Goal: Find specific page/section: Find specific page/section

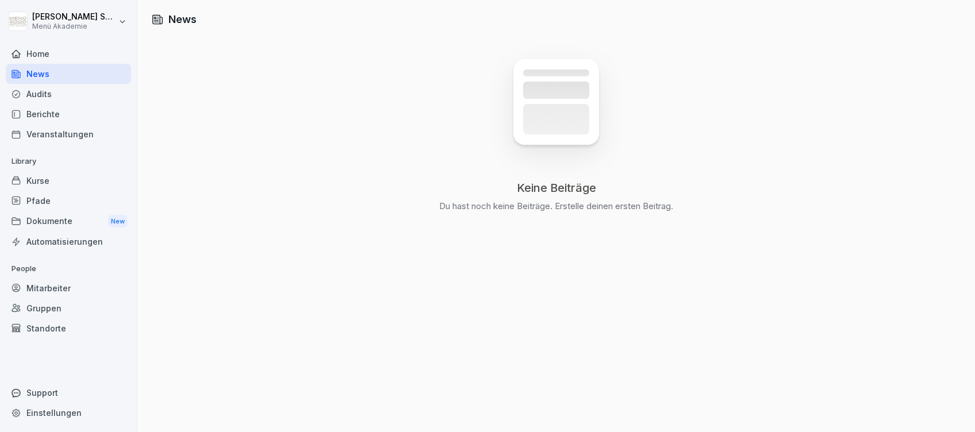
click at [38, 52] on div "Home" at bounding box center [68, 54] width 125 height 20
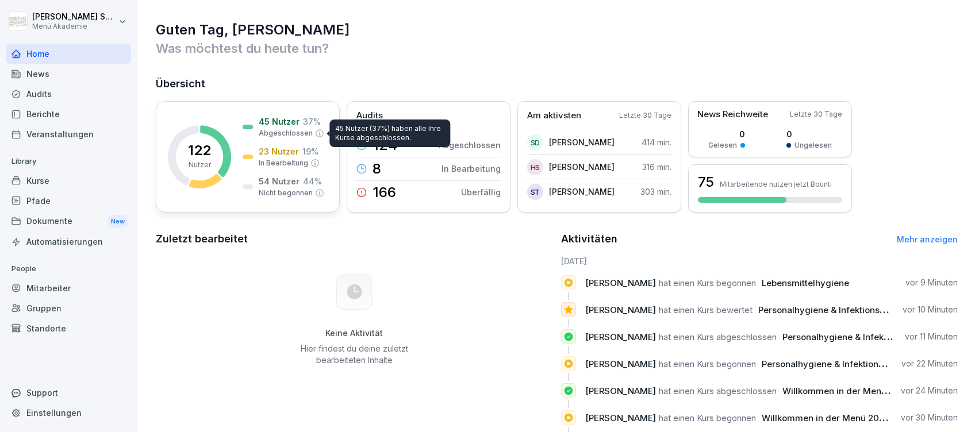
click at [270, 132] on p "Abgeschlossen" at bounding box center [286, 133] width 54 height 10
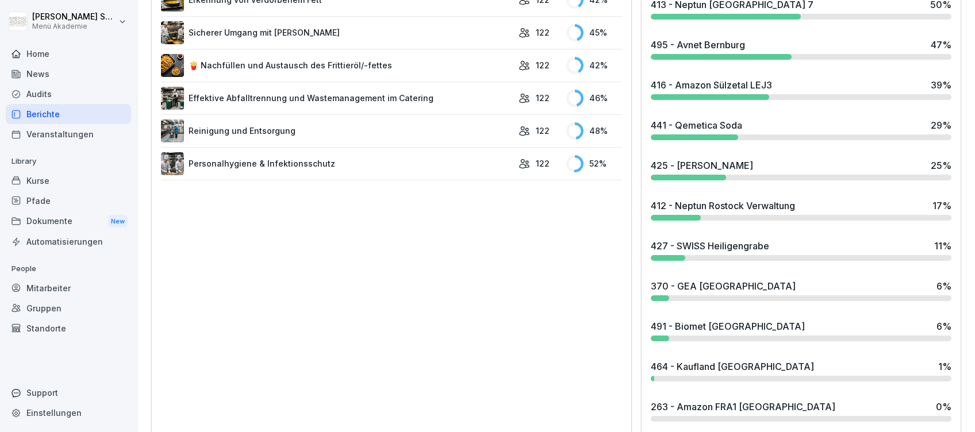
scroll to position [843, 0]
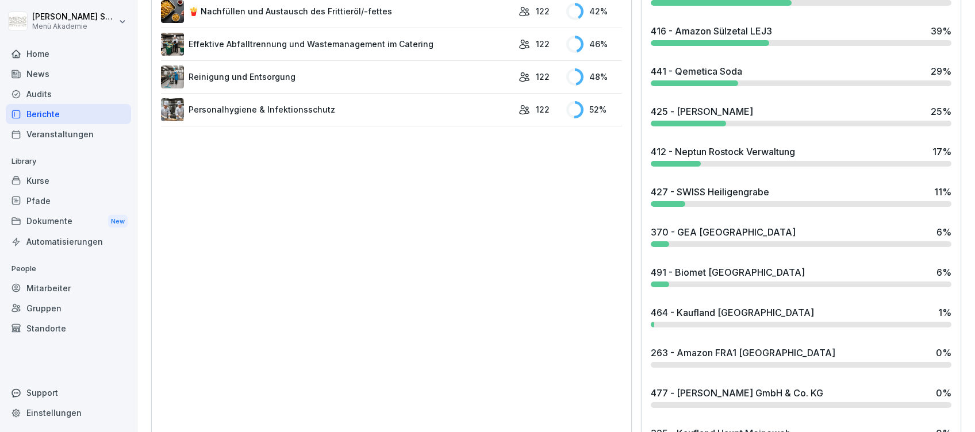
click at [685, 270] on div "491 - Biomet [GEOGRAPHIC_DATA]" at bounding box center [728, 273] width 154 height 14
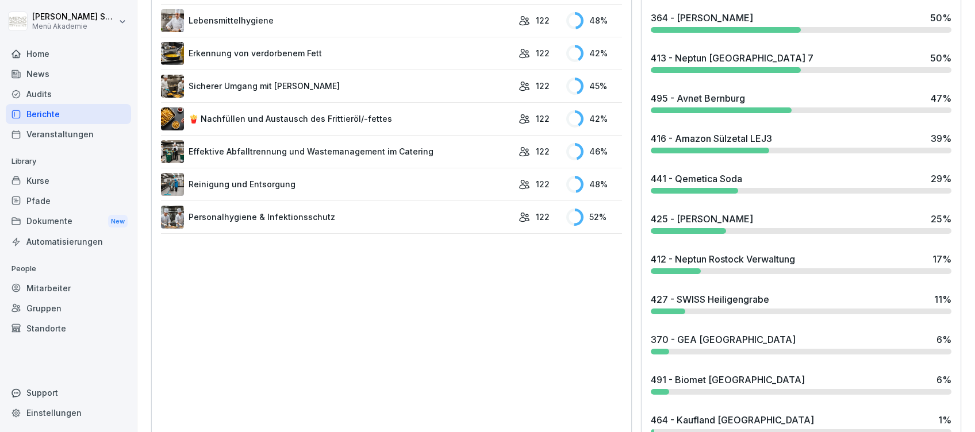
scroll to position [766, 0]
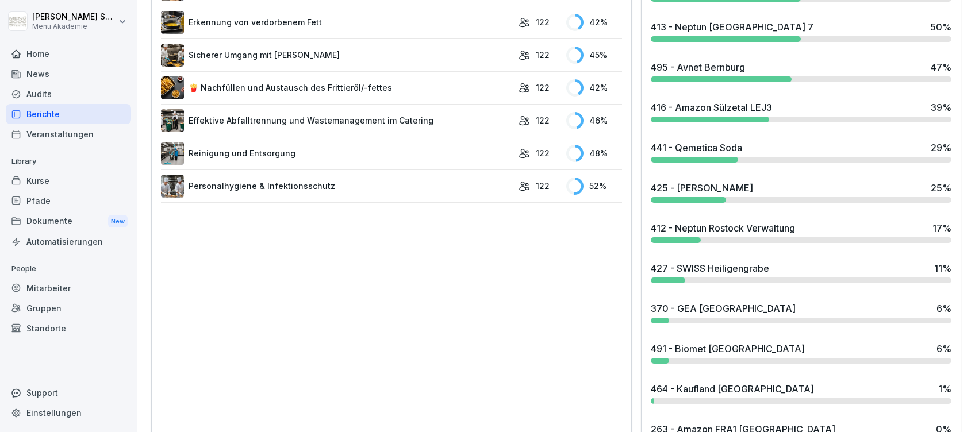
click at [769, 228] on div "412 - Neptun Rostock Verwaltung" at bounding box center [723, 228] width 144 height 14
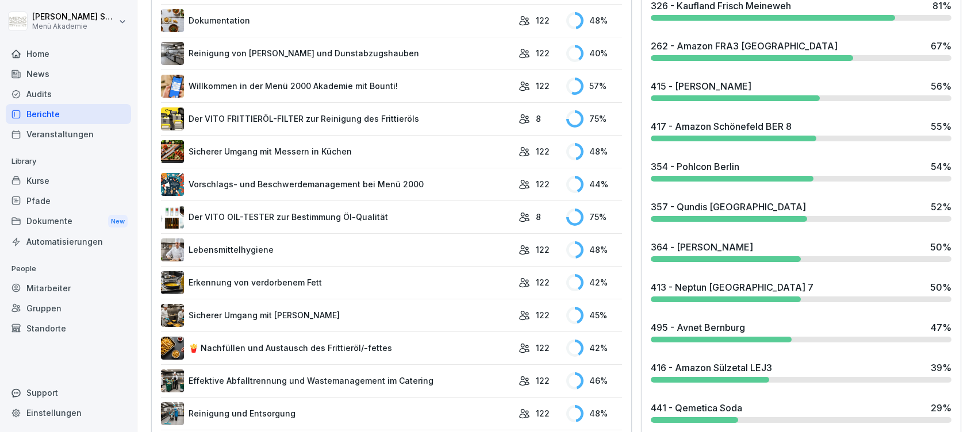
scroll to position [536, 0]
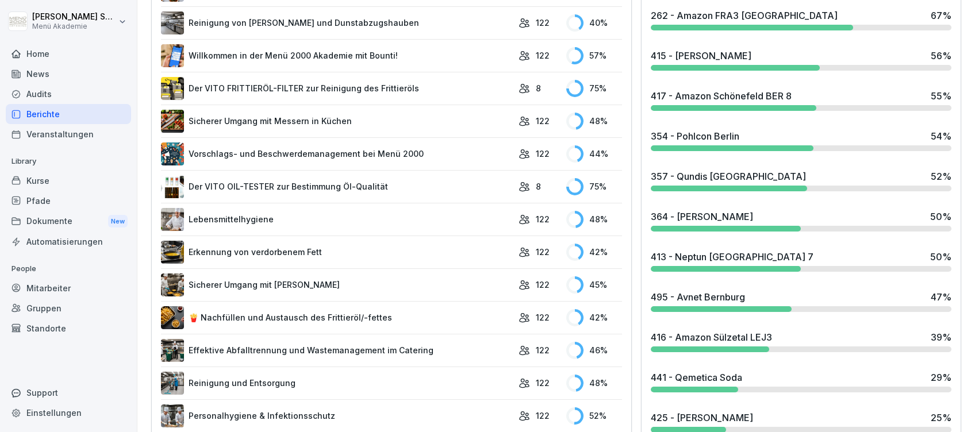
click at [719, 253] on div "413 - Neptun [GEOGRAPHIC_DATA] 7" at bounding box center [732, 257] width 163 height 14
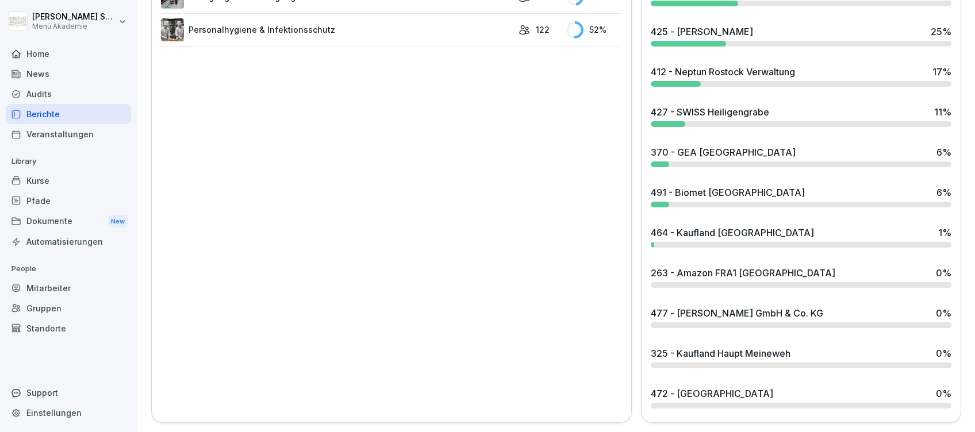
scroll to position [933, 0]
click at [705, 226] on div "464 - Kaufland [GEOGRAPHIC_DATA]" at bounding box center [732, 233] width 163 height 14
